Goal: Manage account settings

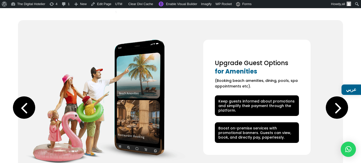
scroll to position [837, 0]
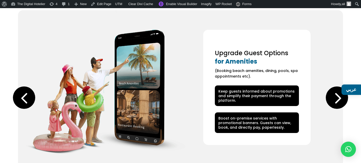
click at [332, 97] on div "Next slide" at bounding box center [337, 97] width 22 height 22
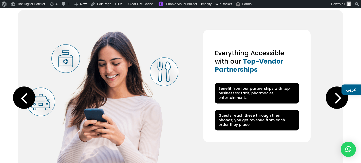
click at [332, 97] on div "Next slide" at bounding box center [337, 97] width 22 height 22
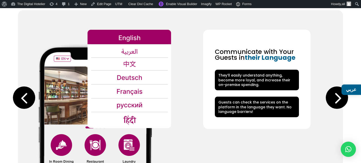
click at [332, 97] on div "Next slide" at bounding box center [337, 97] width 22 height 22
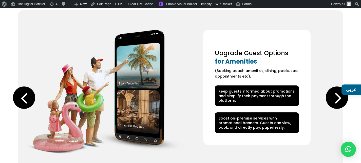
click at [332, 97] on div "Next slide" at bounding box center [337, 97] width 22 height 22
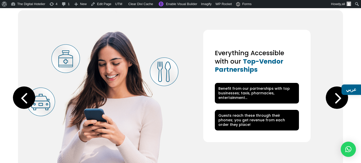
click at [332, 97] on div "Next slide" at bounding box center [337, 97] width 22 height 22
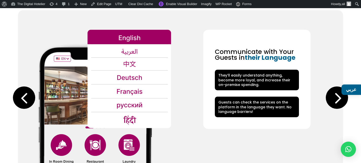
click at [332, 97] on div "Next slide" at bounding box center [337, 97] width 22 height 22
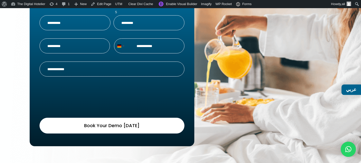
scroll to position [1587, 0]
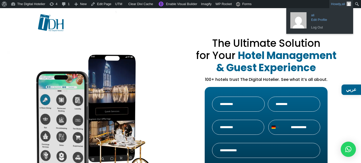
click at [324, 13] on span "ali" at bounding box center [329, 13] width 36 height 5
